Goal: Transaction & Acquisition: Purchase product/service

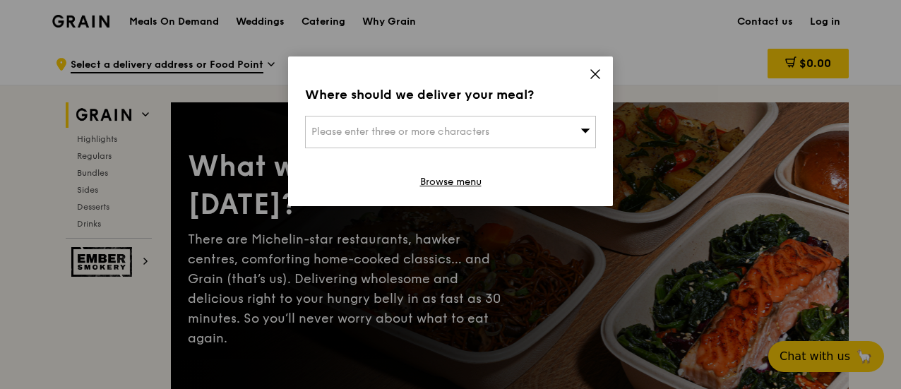
click at [570, 132] on div "Please enter three or more characters" at bounding box center [450, 132] width 291 height 32
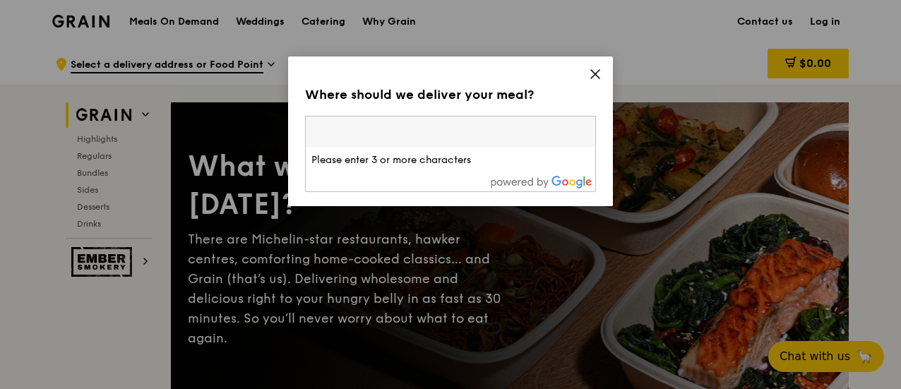
click at [551, 132] on input "search" at bounding box center [450, 131] width 289 height 31
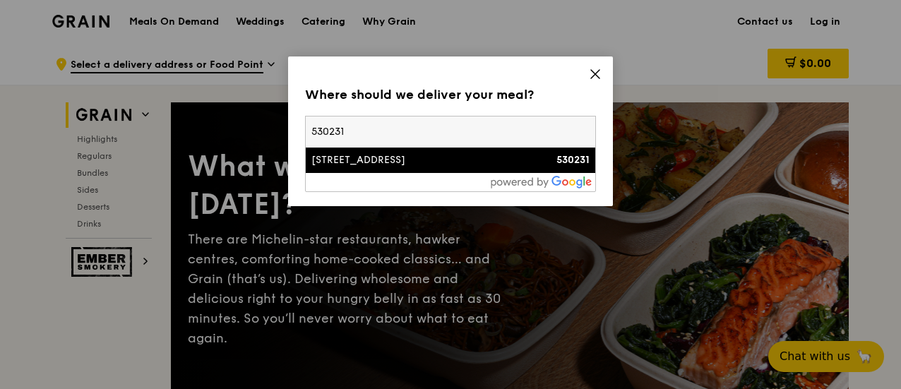
type input "530231"
click at [460, 167] on div "[STREET_ADDRESS]" at bounding box center [415, 160] width 209 height 14
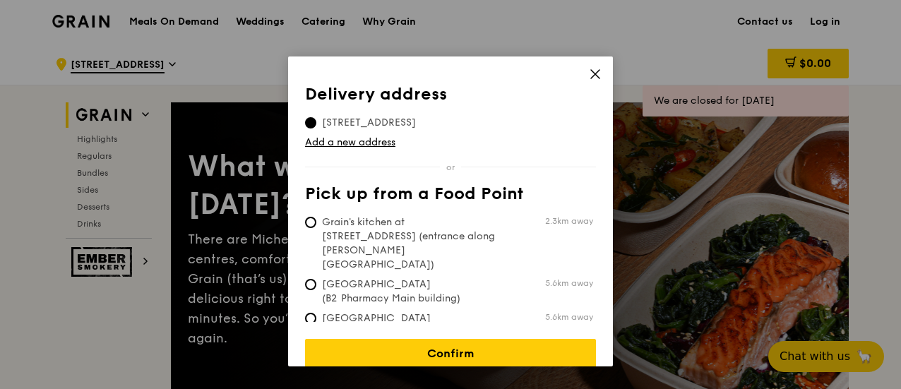
click at [346, 135] on td "Add a new address" at bounding box center [450, 140] width 291 height 20
click at [342, 139] on link "Add a new address" at bounding box center [450, 143] width 291 height 14
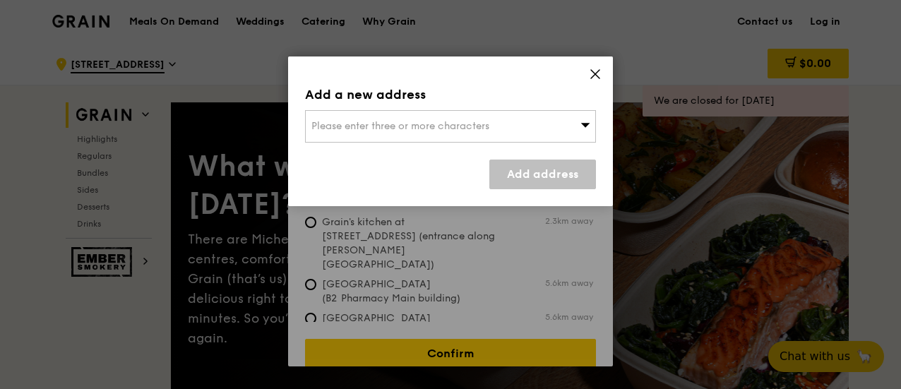
click at [385, 120] on span "Please enter three or more characters" at bounding box center [400, 126] width 178 height 12
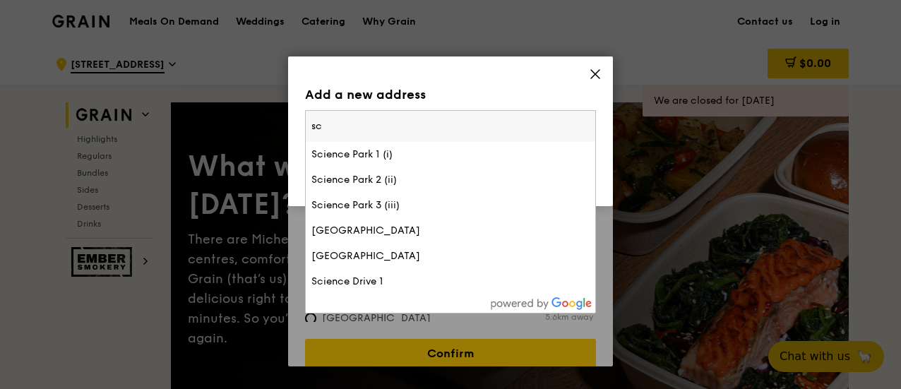
type input "s"
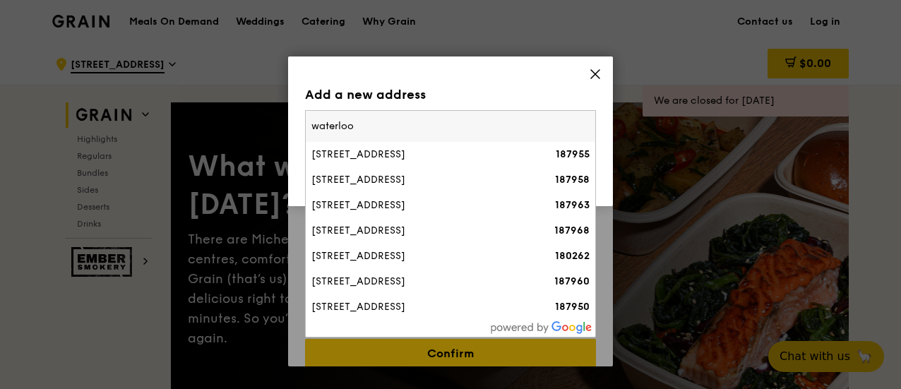
click at [312, 122] on input "waterloo" at bounding box center [450, 126] width 289 height 31
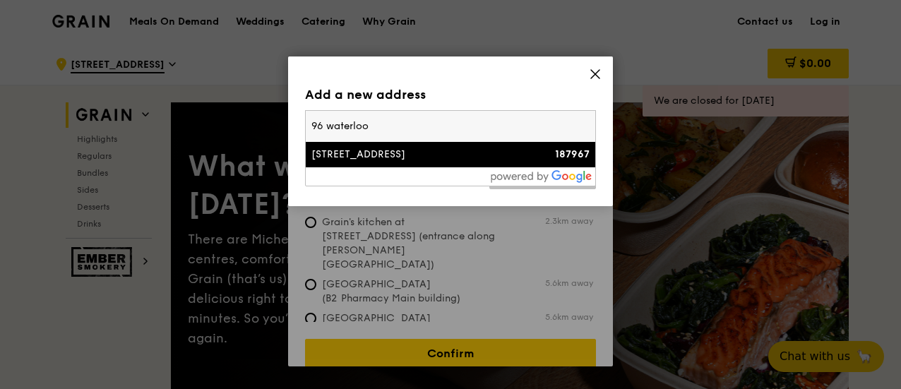
type input "96 waterloo"
click at [345, 156] on div "[STREET_ADDRESS]" at bounding box center [415, 155] width 209 height 14
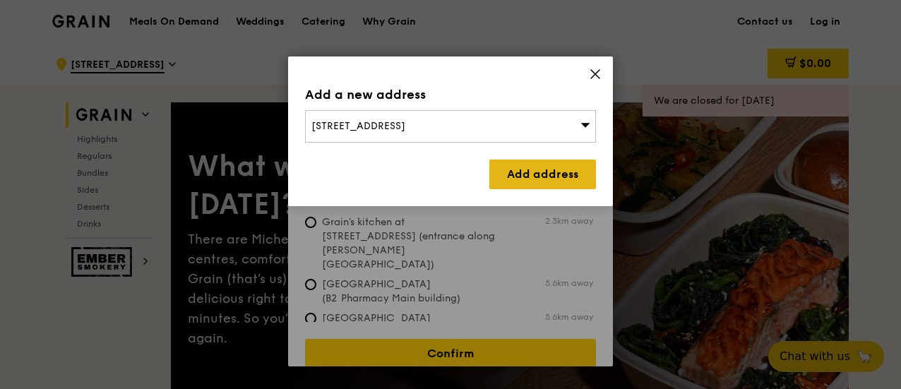
click at [508, 167] on link "Add address" at bounding box center [542, 175] width 107 height 30
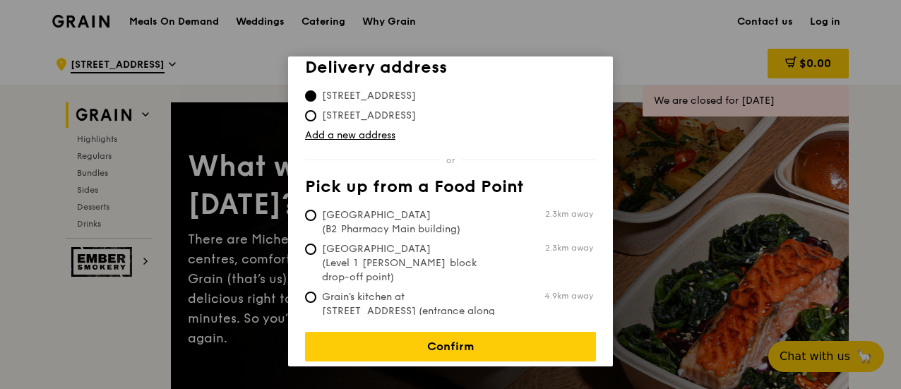
scroll to position [71, 0]
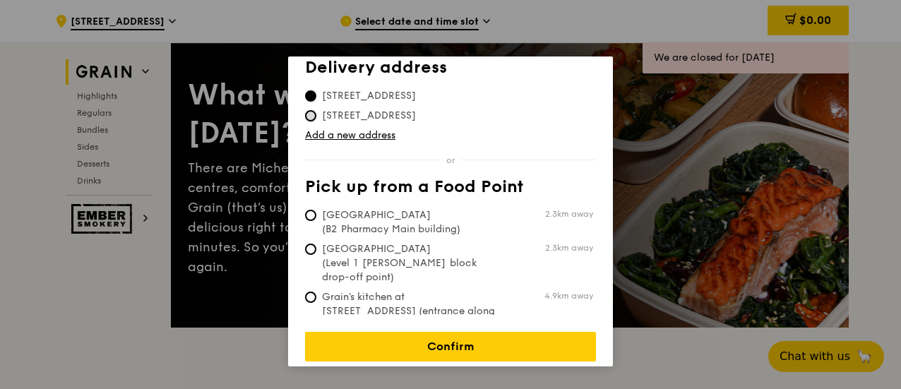
click at [312, 112] on input "[STREET_ADDRESS]" at bounding box center [310, 115] width 11 height 11
radio input "true"
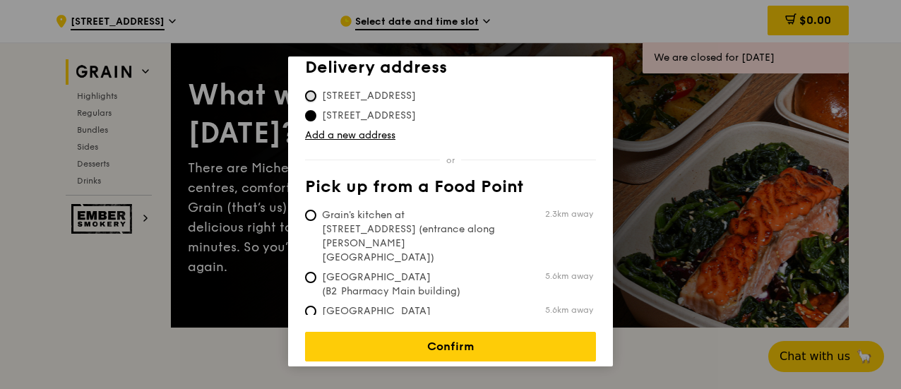
click at [307, 94] on input "[STREET_ADDRESS]" at bounding box center [310, 95] width 11 height 11
radio input "true"
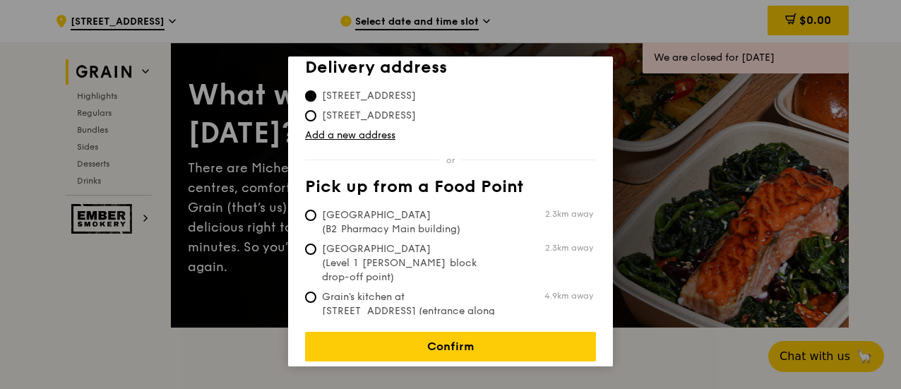
scroll to position [0, 0]
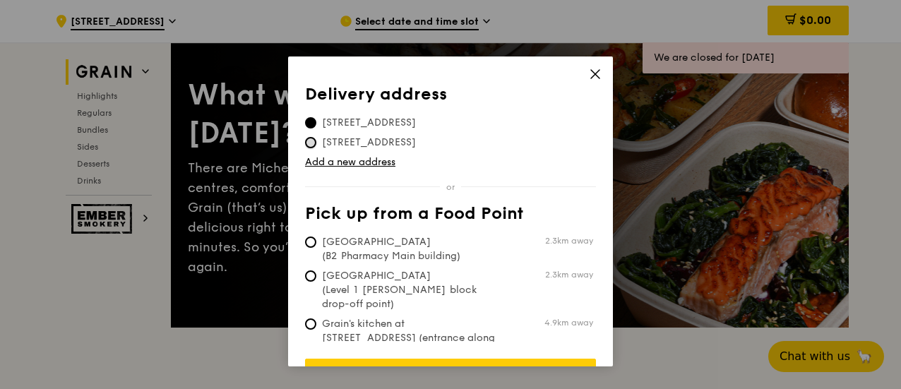
click at [308, 140] on input "[STREET_ADDRESS]" at bounding box center [310, 142] width 11 height 11
radio input "true"
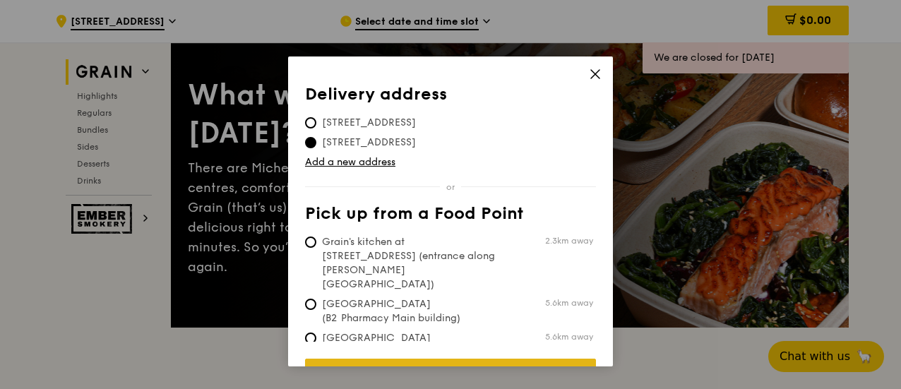
click at [452, 359] on link "Confirm" at bounding box center [450, 374] width 291 height 30
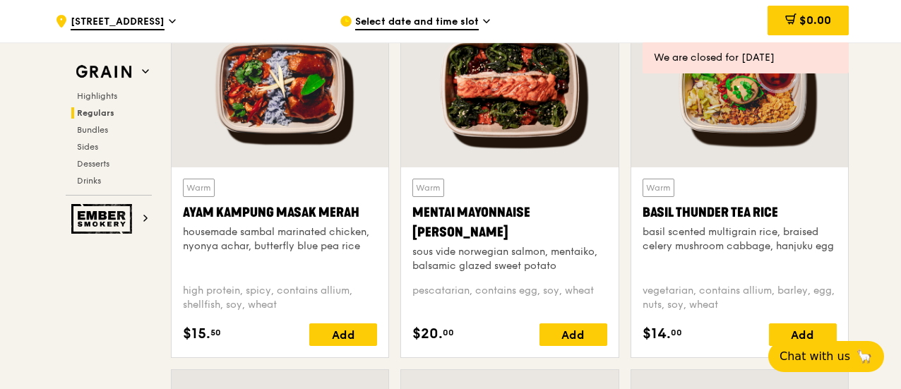
scroll to position [1271, 0]
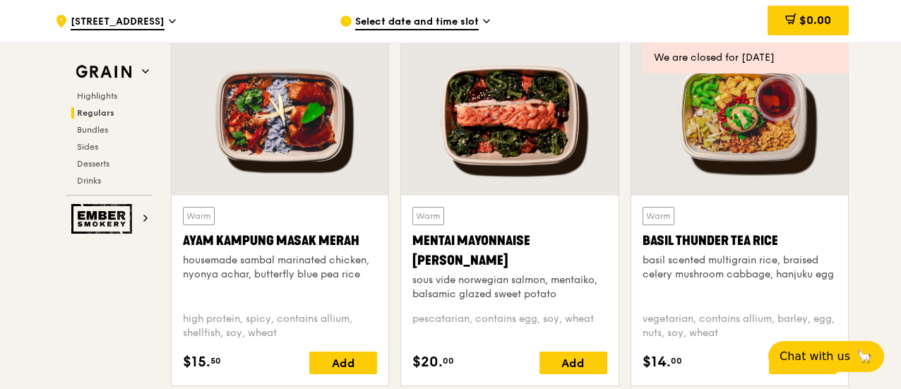
click at [492, 18] on div "Select date and time slot" at bounding box center [471, 21] width 262 height 42
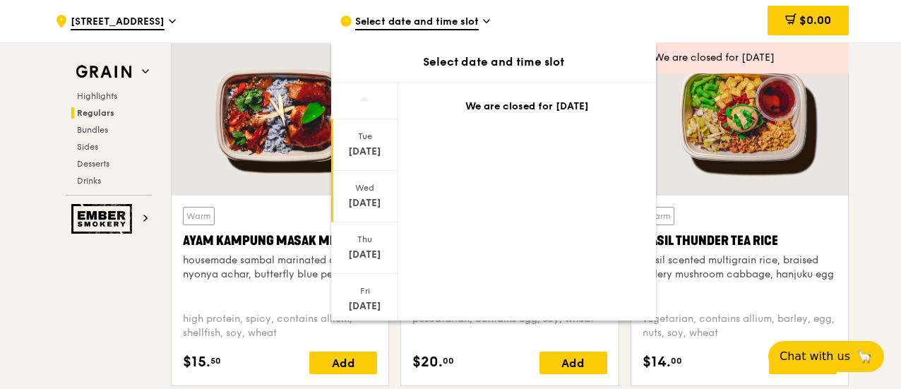
click at [364, 208] on div "[DATE]" at bounding box center [364, 203] width 63 height 14
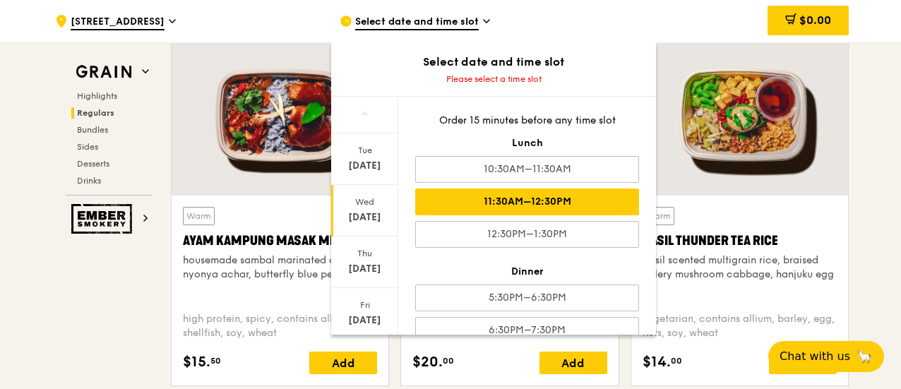
click at [494, 204] on div "11:30AM–12:30PM" at bounding box center [527, 201] width 224 height 27
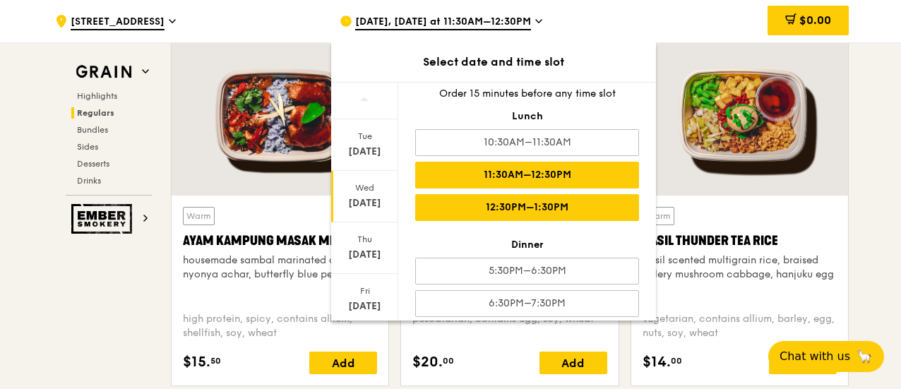
scroll to position [23, 0]
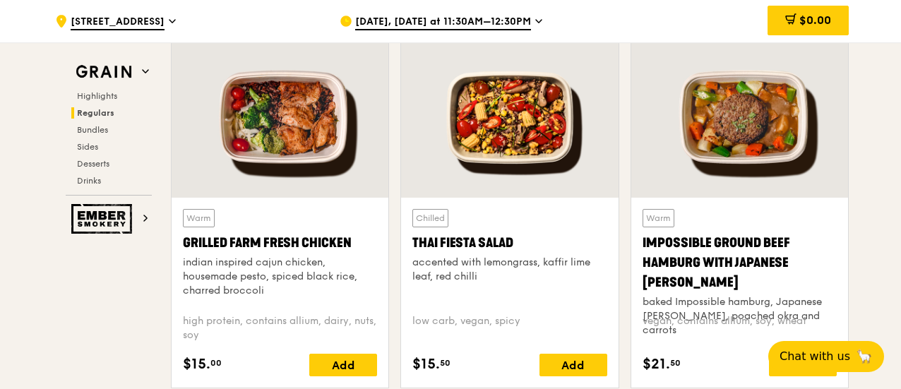
scroll to position [1694, 0]
